Goal: Information Seeking & Learning: Learn about a topic

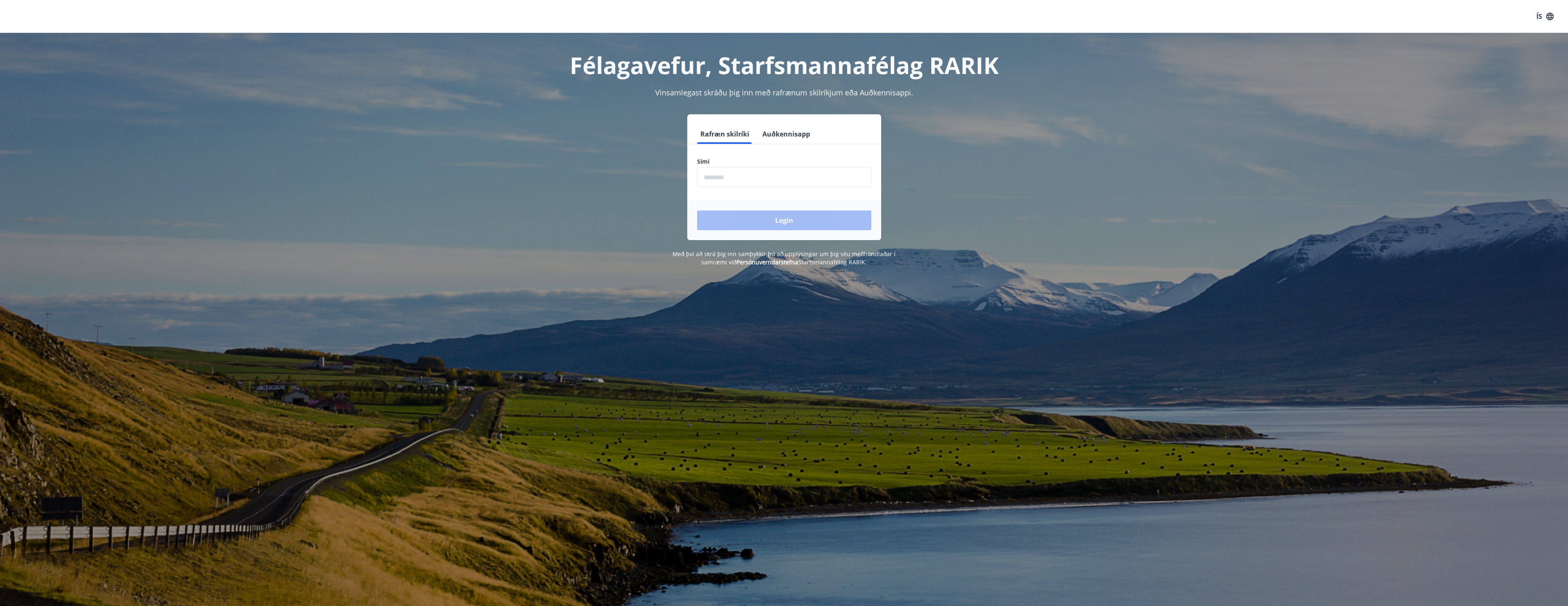
click at [734, 181] on input "phone" at bounding box center [784, 177] width 174 height 20
type input "********"
click at [697, 211] on button "Login" at bounding box center [784, 220] width 174 height 19
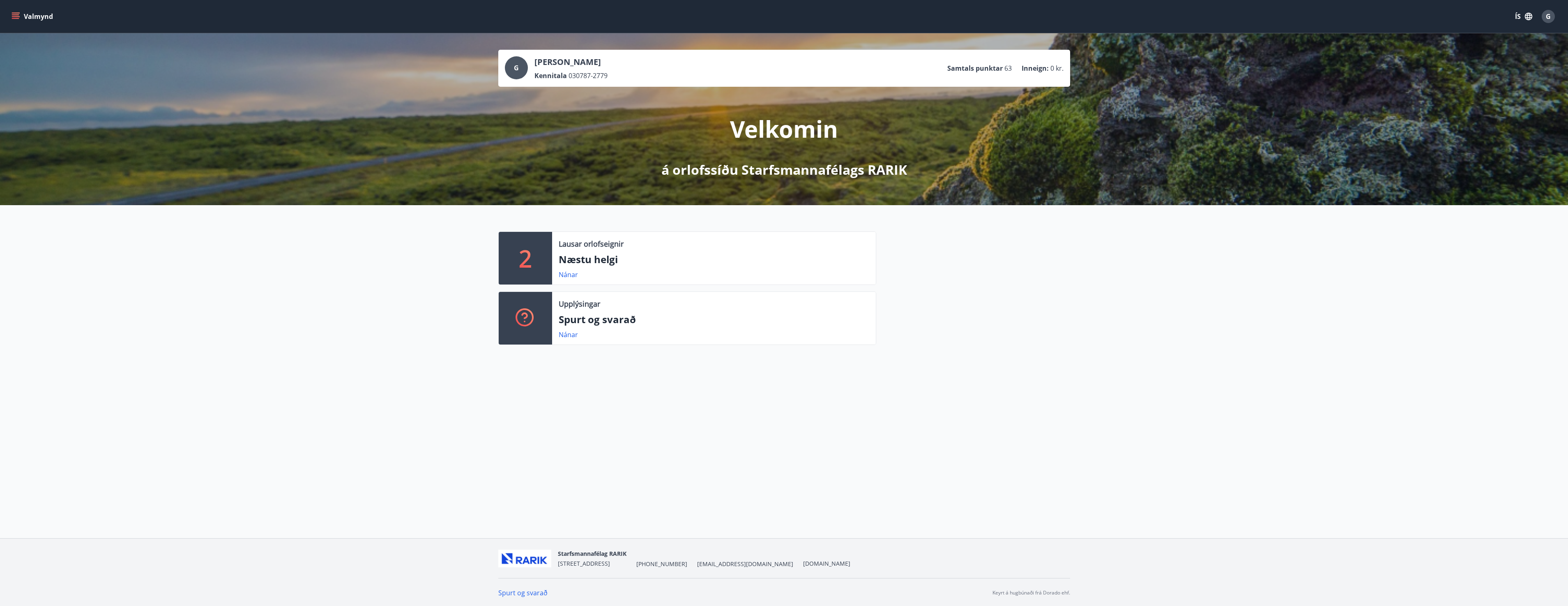
click at [15, 13] on icon "menu" at bounding box center [16, 13] width 9 height 1
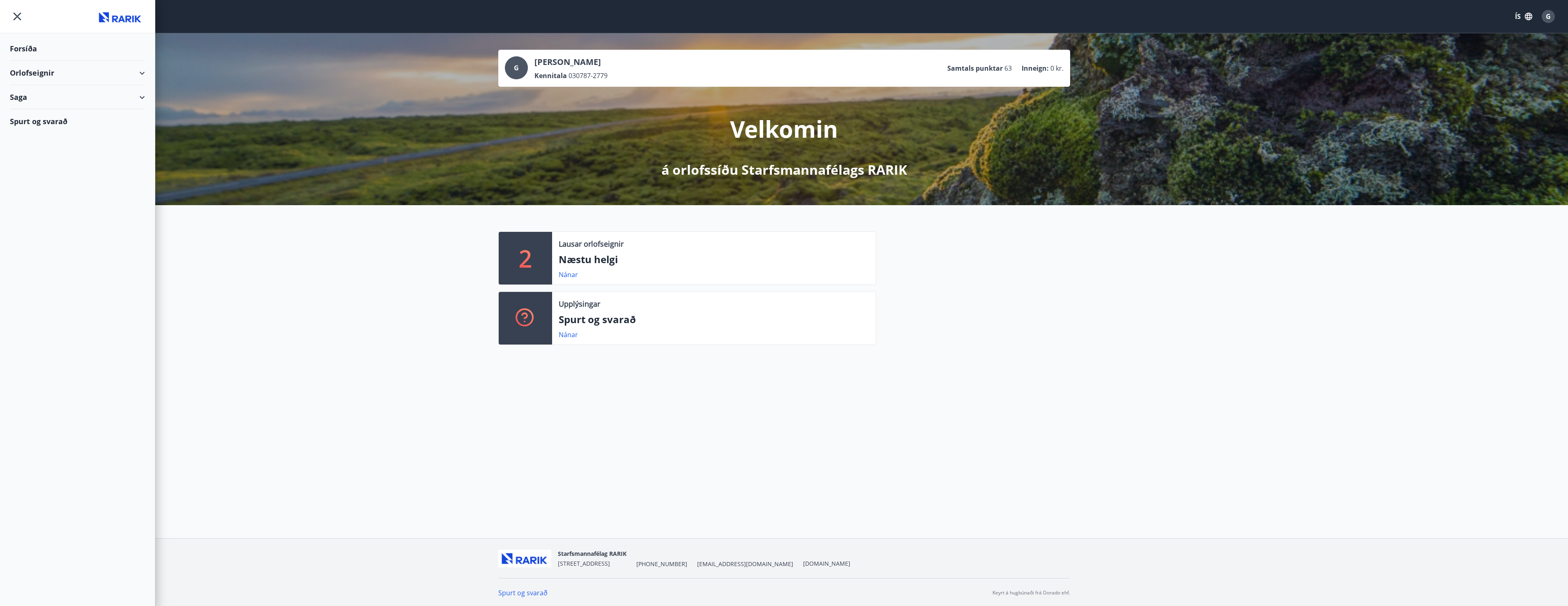
click at [38, 75] on div "Orlofseignir" at bounding box center [77, 73] width 135 height 24
click at [38, 93] on div "Framboð" at bounding box center [77, 94] width 122 height 17
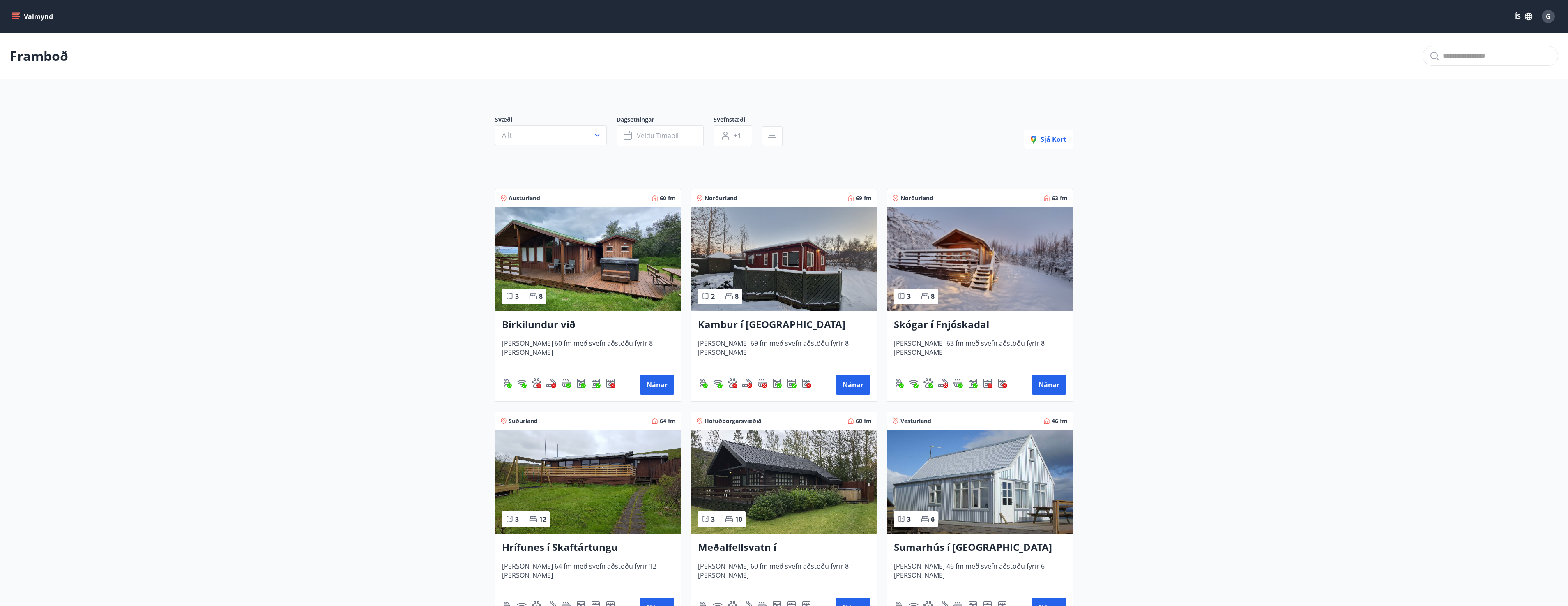
click at [953, 328] on h3 "Skógar í Fnjóskadal" at bounding box center [980, 325] width 172 height 15
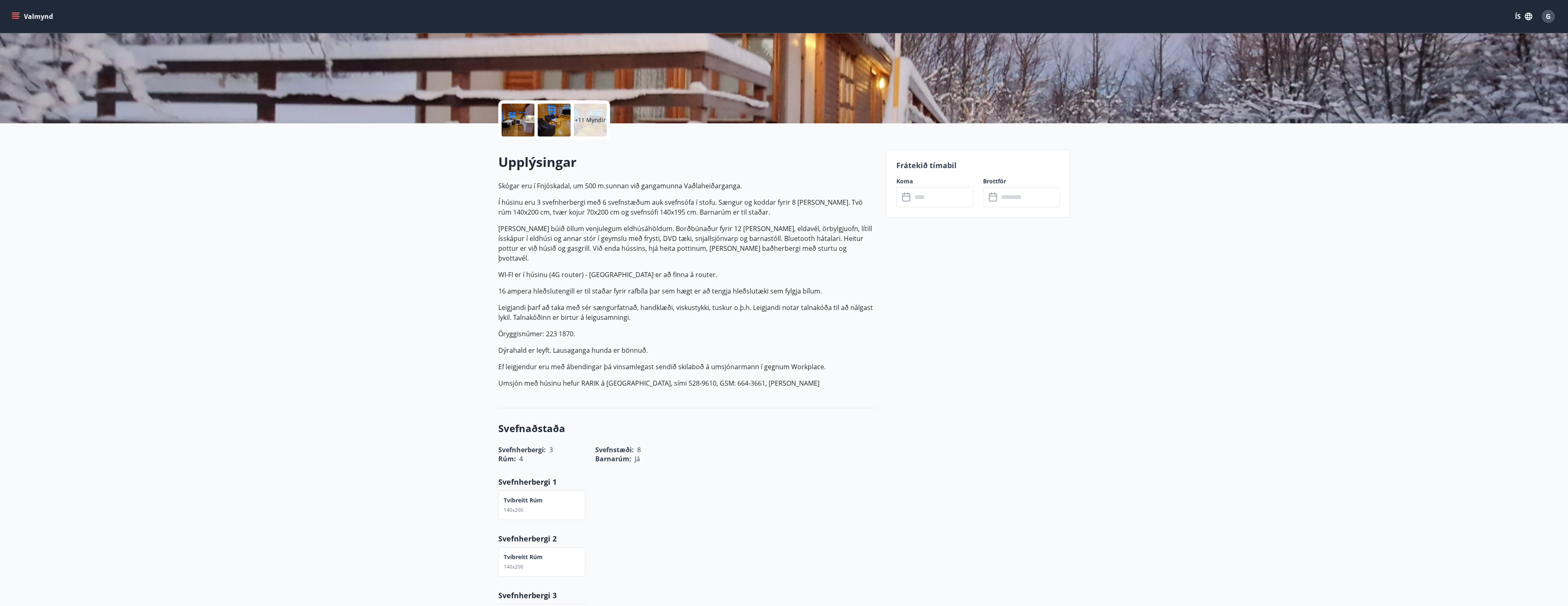
scroll to position [287, 0]
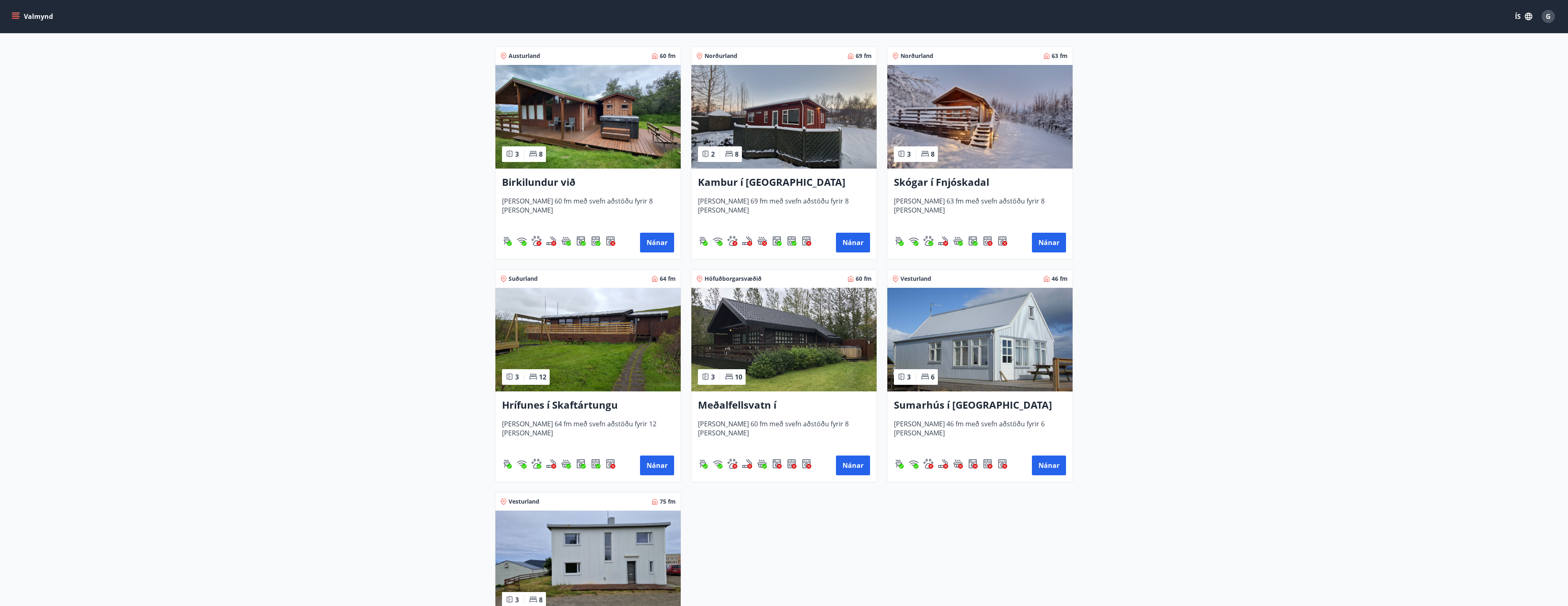
scroll to position [164, 0]
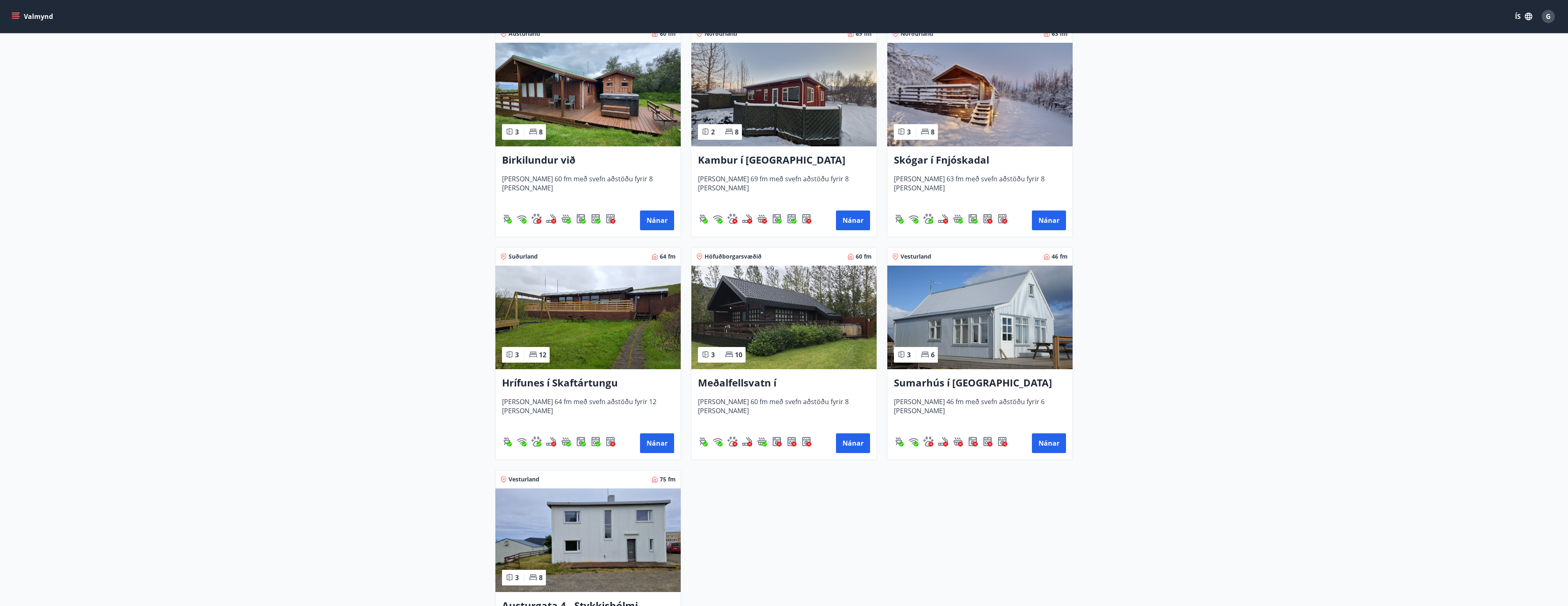
click at [738, 384] on h3 "Meðalfellsvatn í Kjós" at bounding box center [784, 383] width 172 height 15
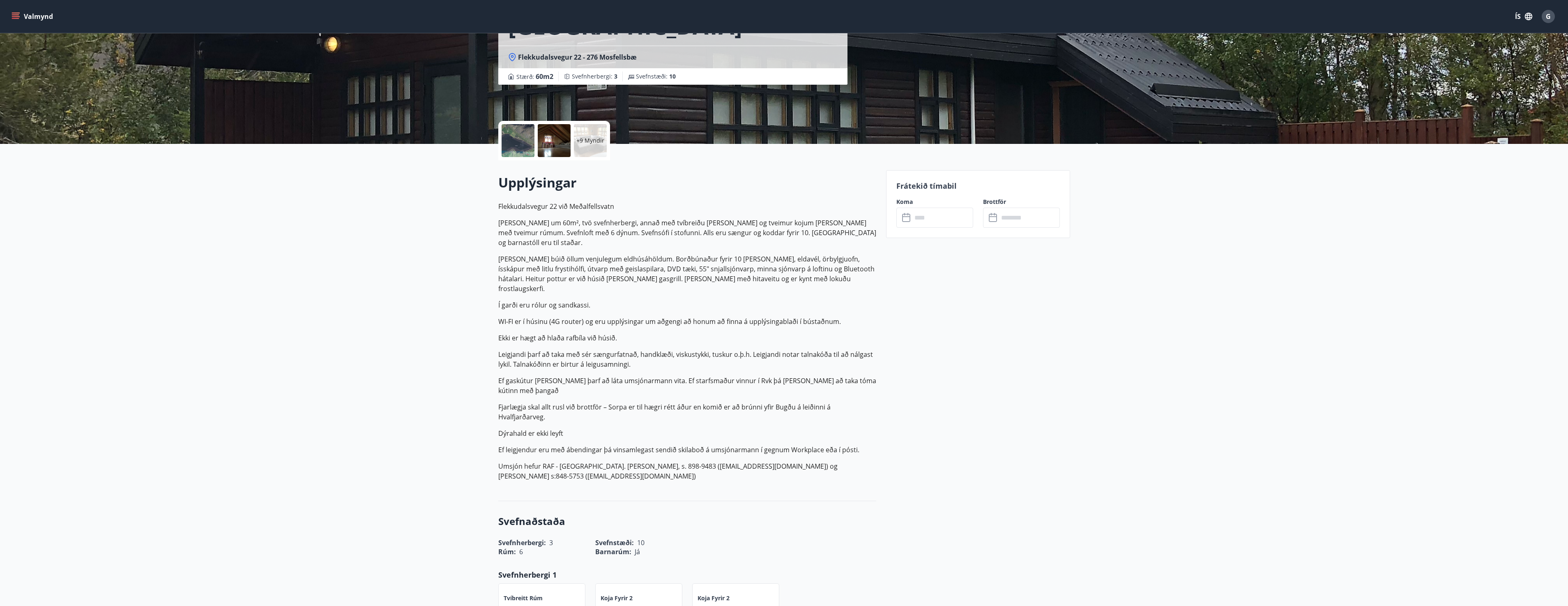
scroll to position [123, 0]
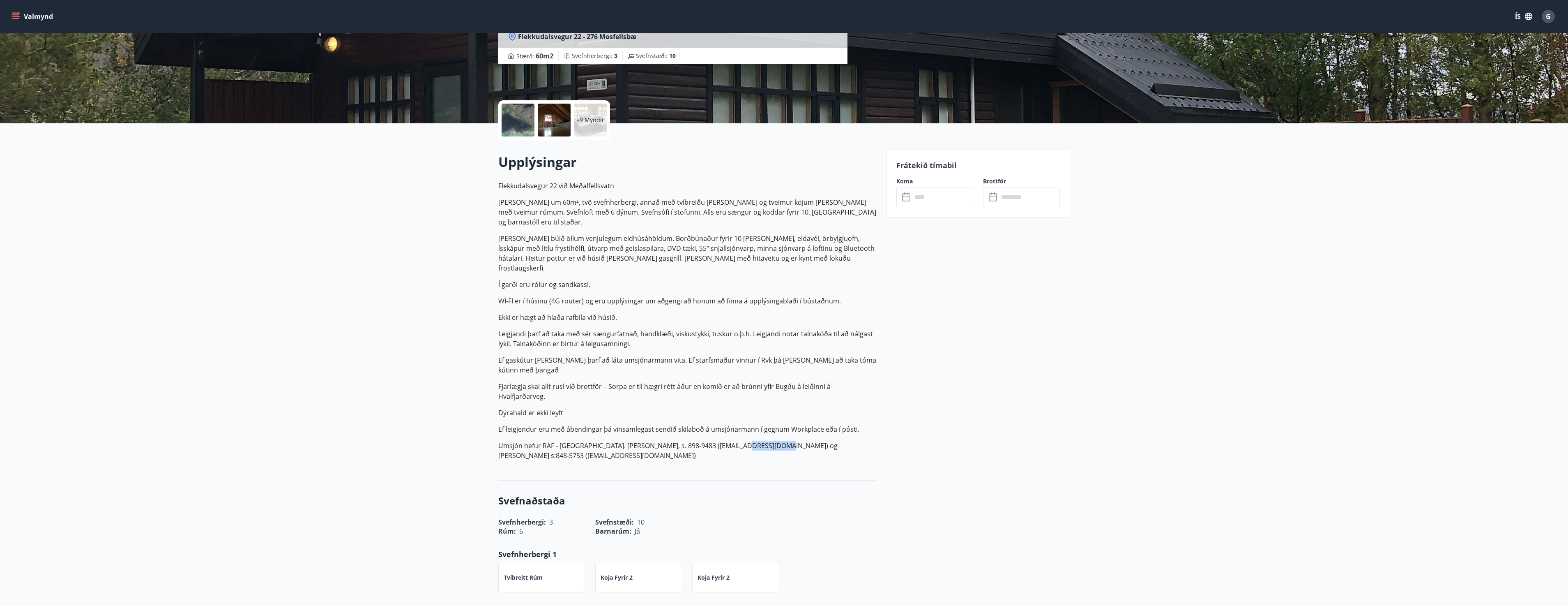
drag, startPoint x: 736, startPoint y: 417, endPoint x: 755, endPoint y: 417, distance: 19.0
click at [755, 440] on p "Umsjón hefur RAF - Reykjavík. Úlfar Reyr, s. 898-9483 (ulfing@rarik.is) og Gunn…" at bounding box center [687, 450] width 378 height 19
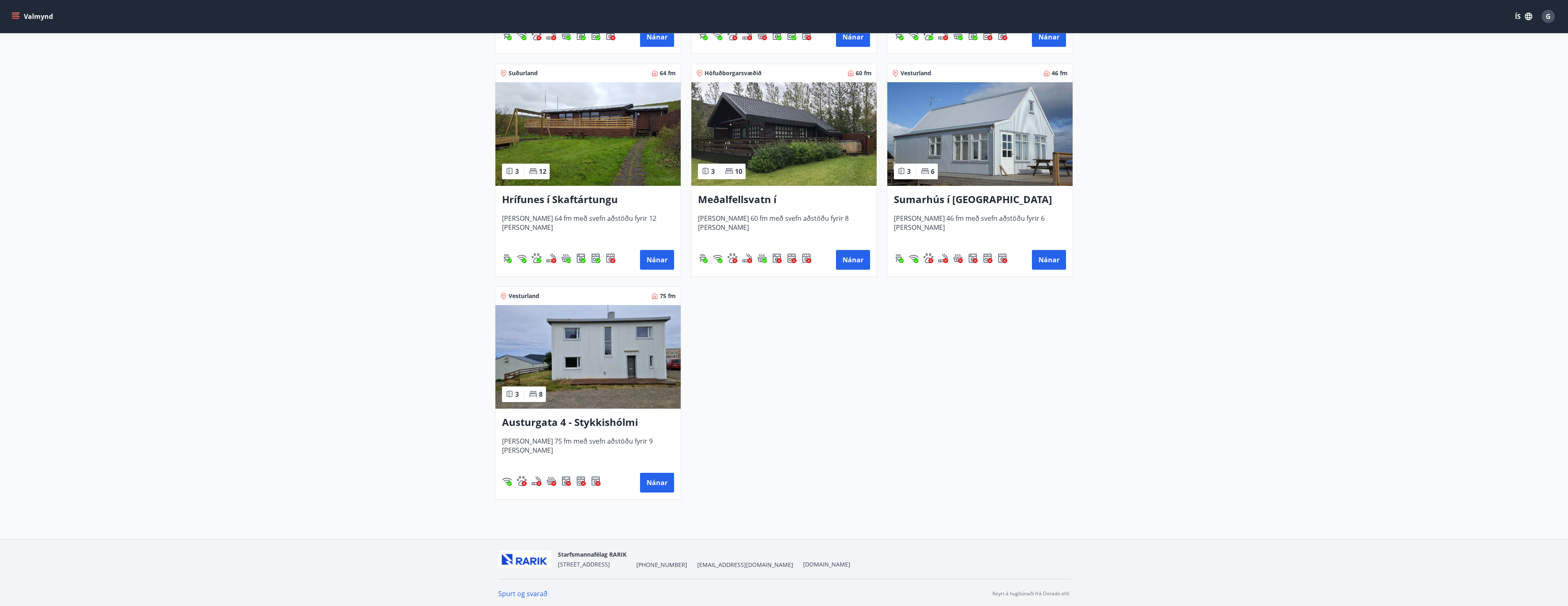
scroll to position [350, 0]
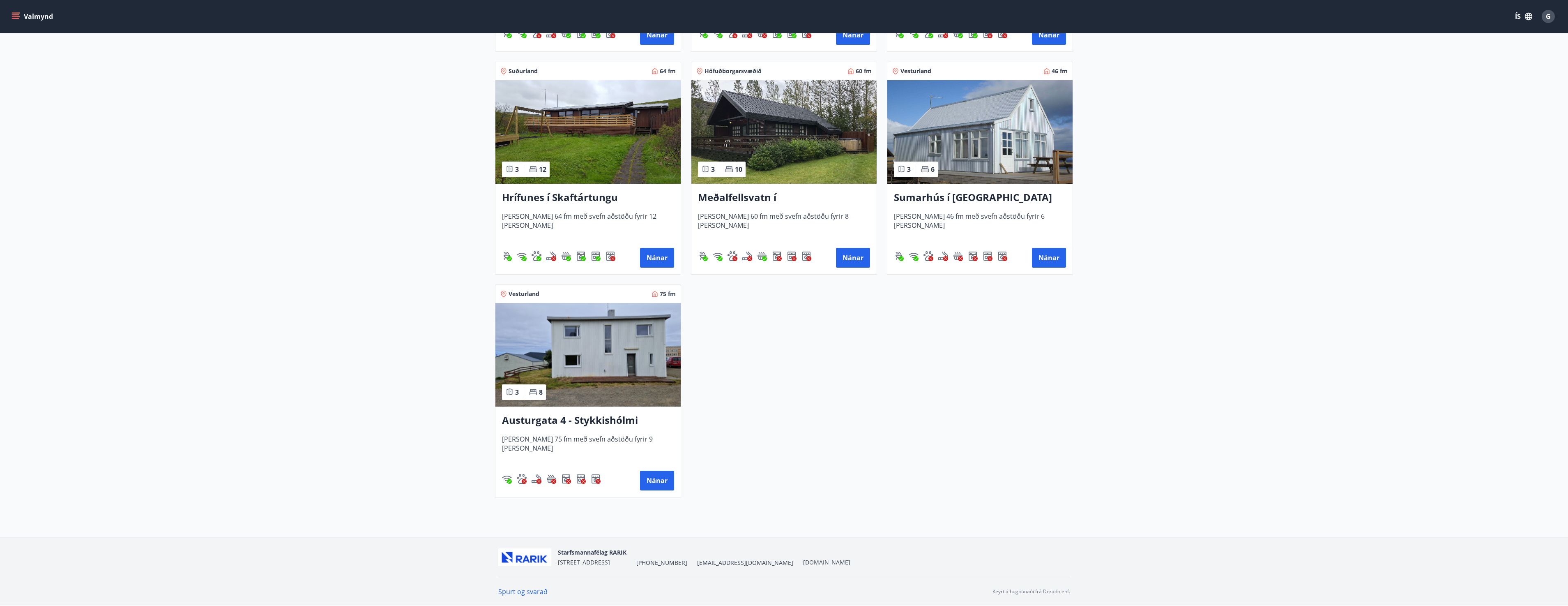
click at [632, 360] on img at bounding box center [588, 354] width 185 height 104
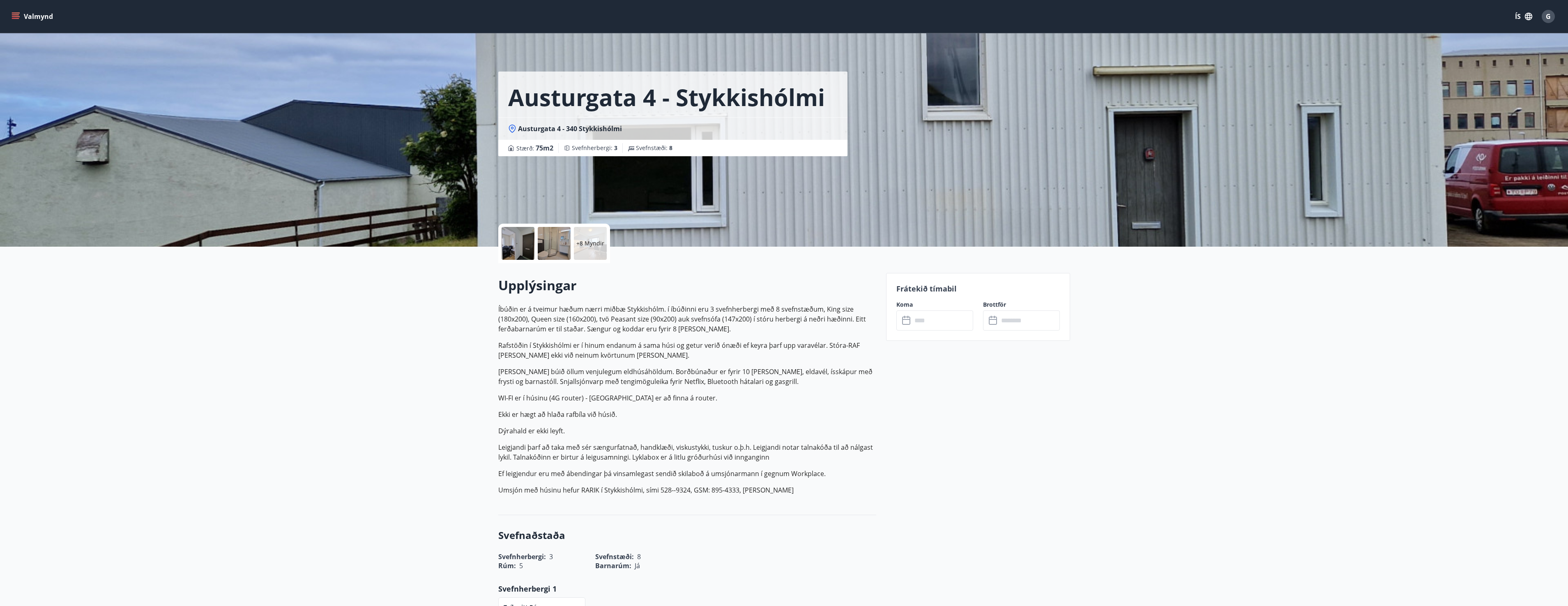
scroll to position [82, 0]
